Goal: Task Accomplishment & Management: Complete application form

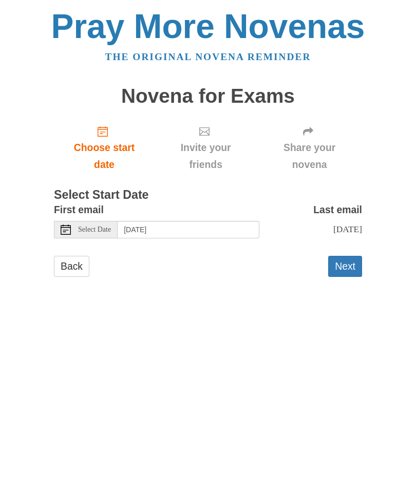
click at [104, 149] on span "Choose start date" at bounding box center [104, 156] width 80 height 34
click at [213, 225] on input "Wednesday, August 20th" at bounding box center [189, 229] width 142 height 17
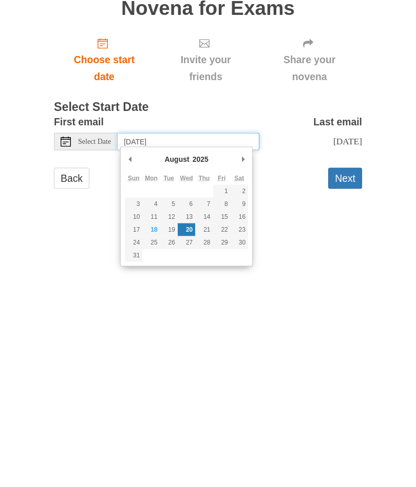
type input "Monday, August 18th"
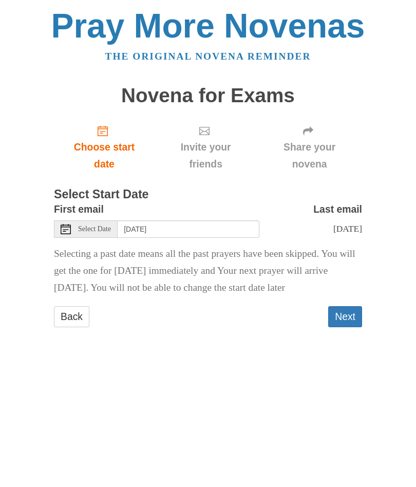
click at [344, 308] on button "Next" at bounding box center [345, 317] width 34 height 21
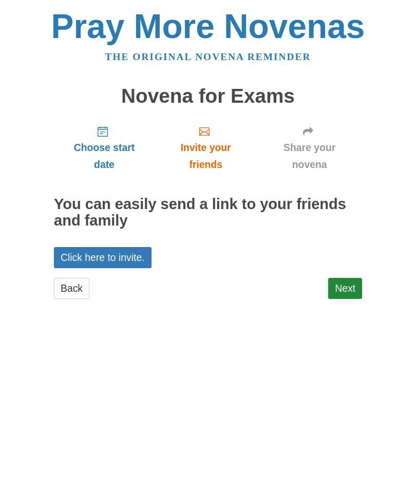
click at [343, 285] on link "Next" at bounding box center [345, 288] width 34 height 21
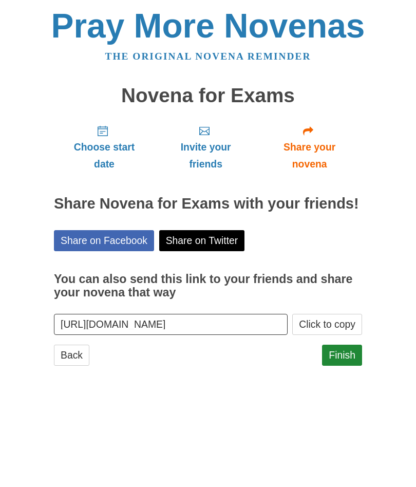
click at [344, 349] on link "Finish" at bounding box center [342, 355] width 40 height 21
